Goal: Navigation & Orientation: Find specific page/section

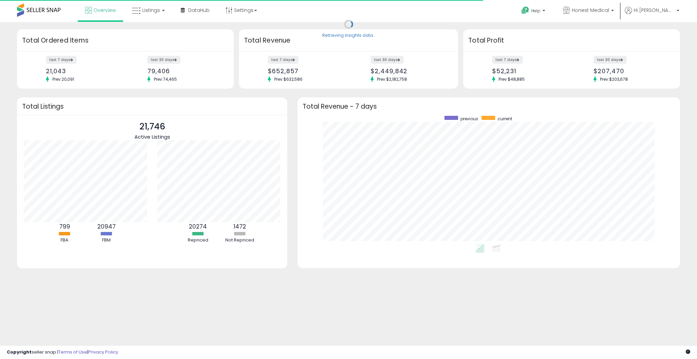
scroll to position [129, 369]
click at [157, 12] on span "Listings" at bounding box center [151, 10] width 18 height 7
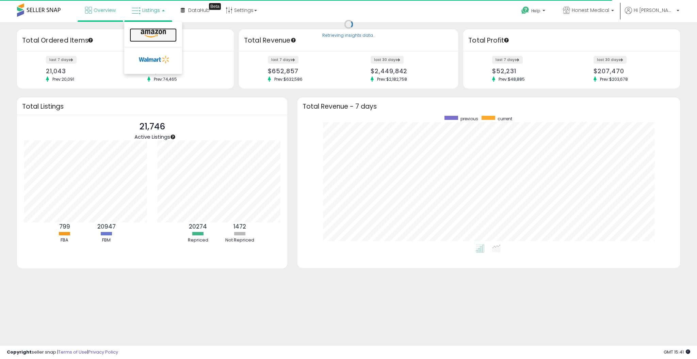
click at [155, 34] on icon at bounding box center [154, 33] width 30 height 9
